Goal: Navigation & Orientation: Find specific page/section

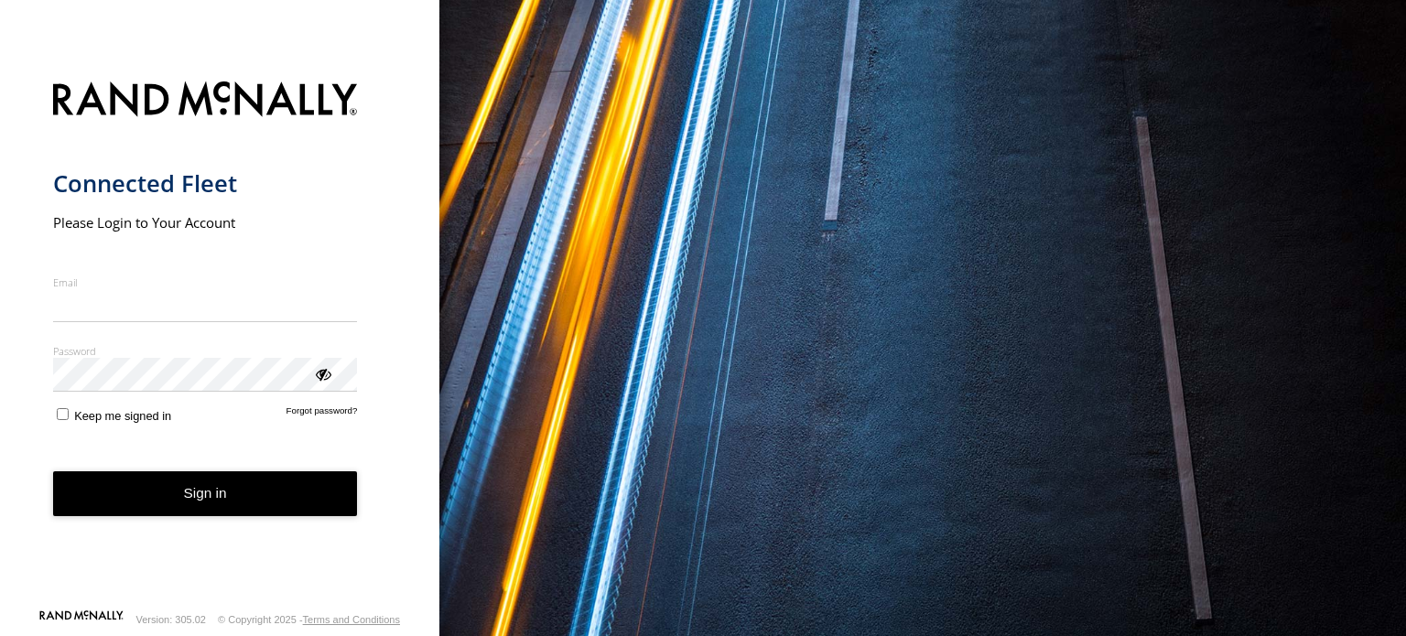
type input "**********"
click at [256, 516] on form "**********" at bounding box center [220, 339] width 334 height 538
click at [265, 494] on button "Sign in" at bounding box center [205, 493] width 305 height 45
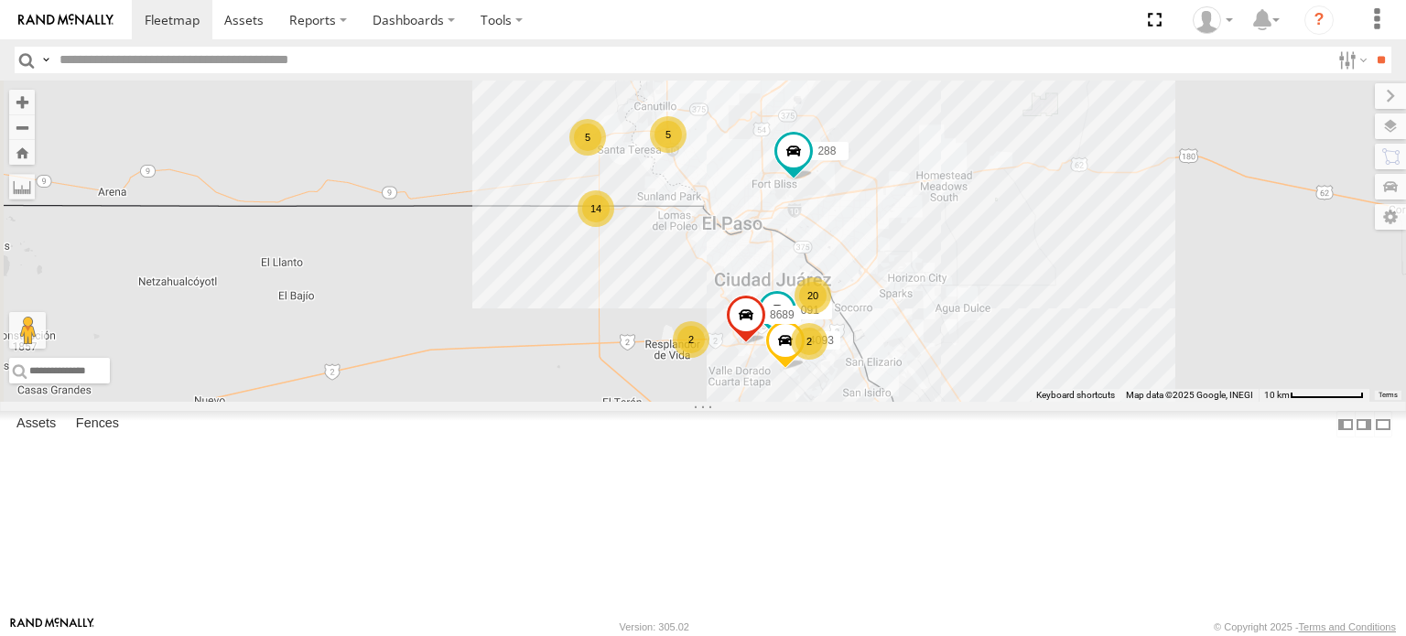
click at [0, 0] on div "C6786 FOXCONN" at bounding box center [0, 0] width 0 height 0
